Goal: Check status

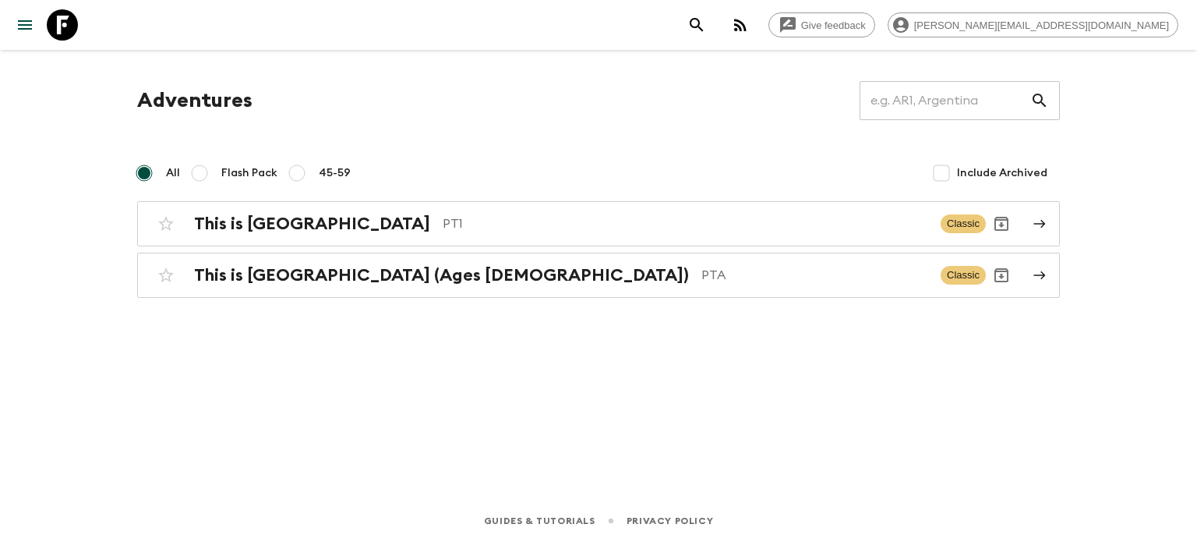
click at [303, 198] on div "Adventures ​ All Flash Pack 45-59 Include Archived This is Portugal PT1 Classic…" at bounding box center [598, 189] width 960 height 217
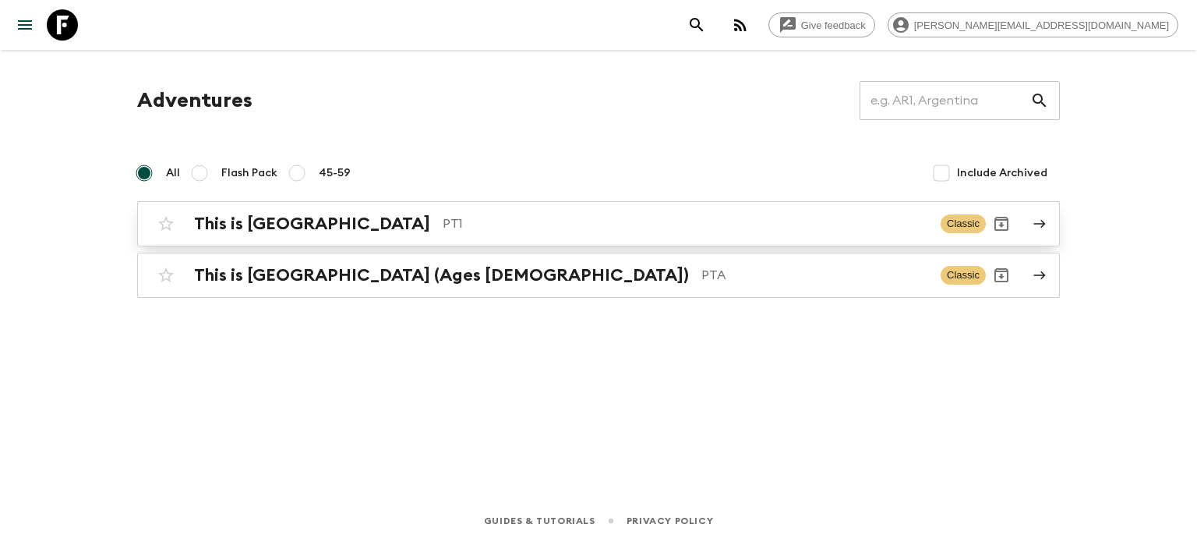
click at [306, 205] on link "This is Portugal PT1 Classic" at bounding box center [598, 223] width 923 height 45
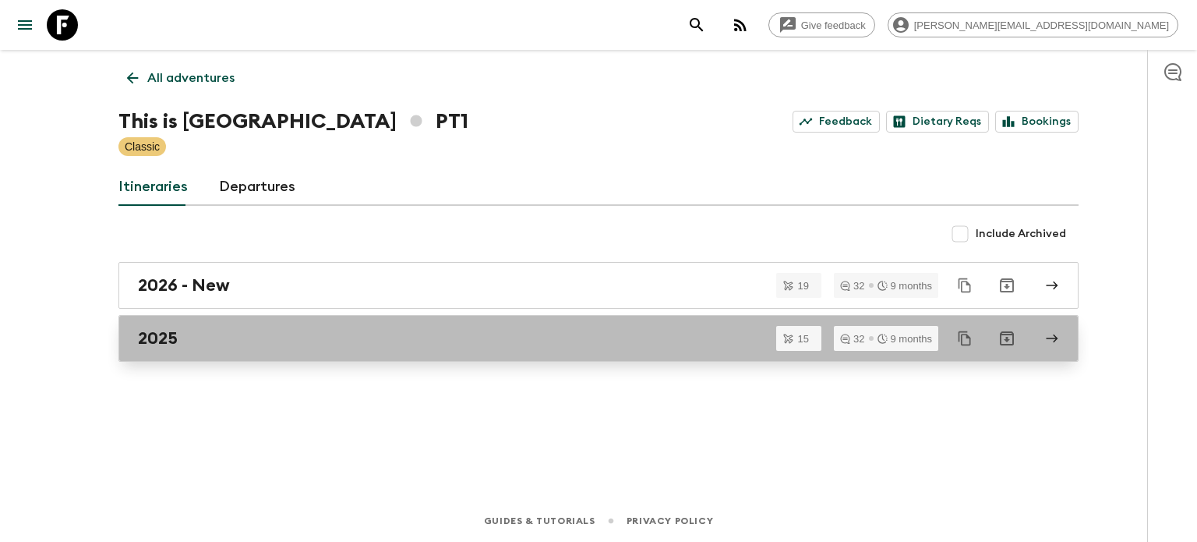
click at [348, 331] on div "2025" at bounding box center [584, 338] width 892 height 20
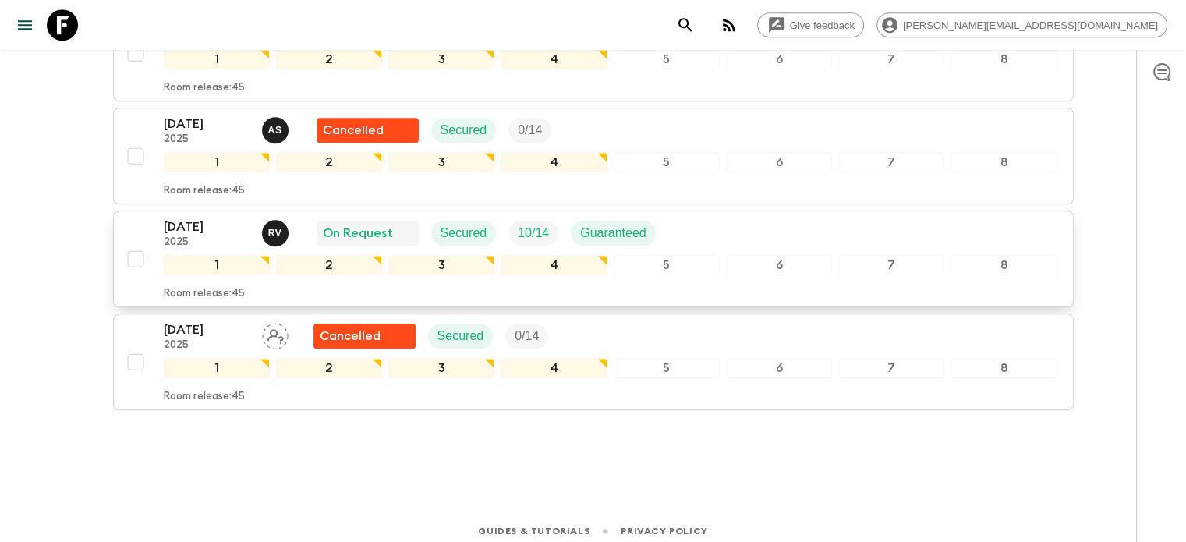
scroll to position [1353, 0]
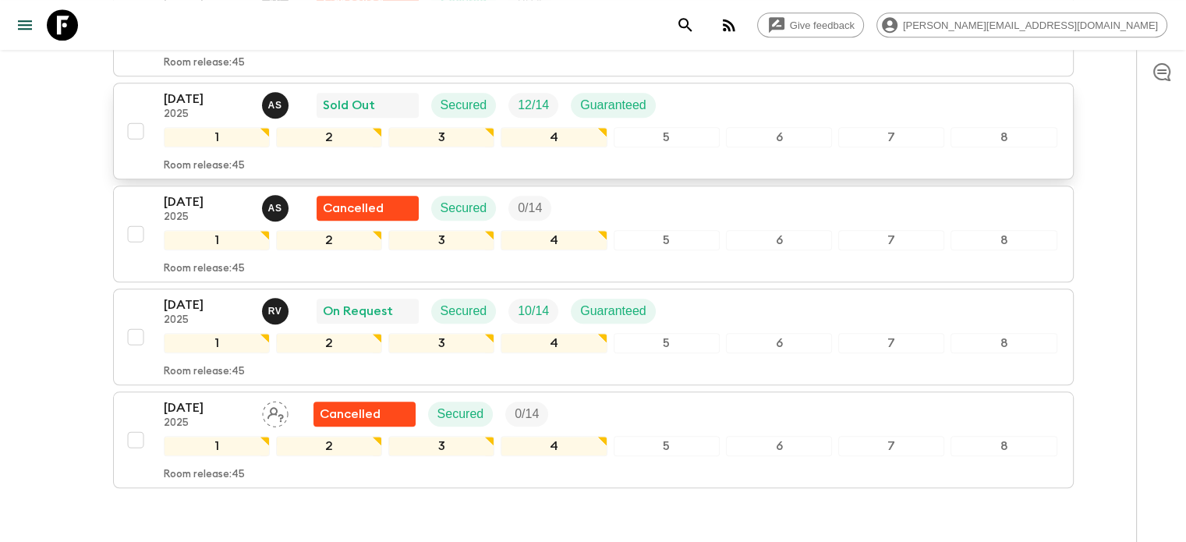
click at [656, 127] on div "5" at bounding box center [667, 137] width 106 height 20
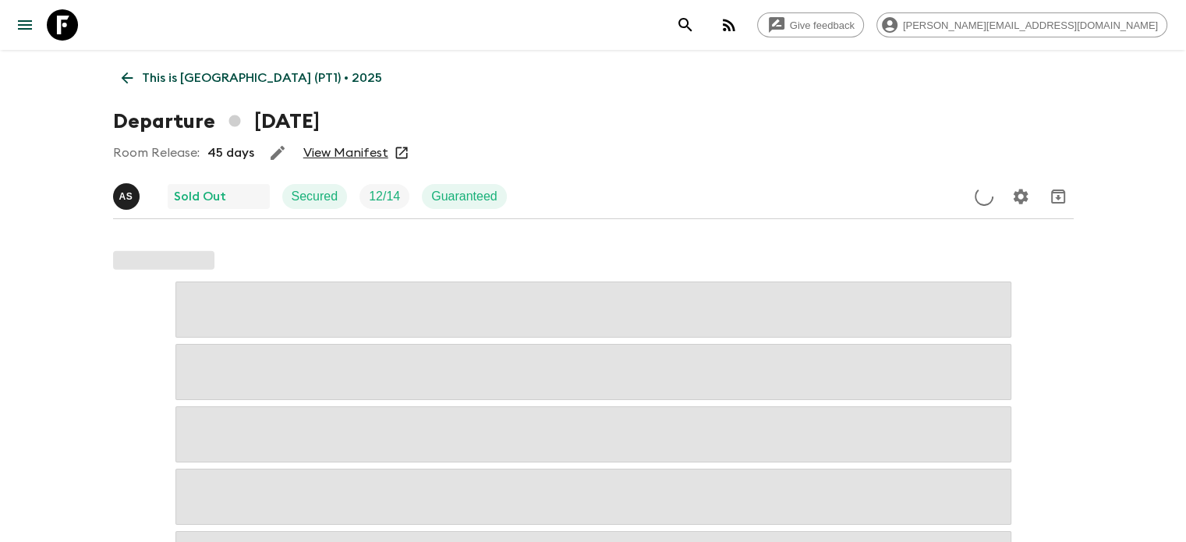
click at [345, 159] on link "View Manifest" at bounding box center [345, 153] width 85 height 16
